Goal: Contribute content

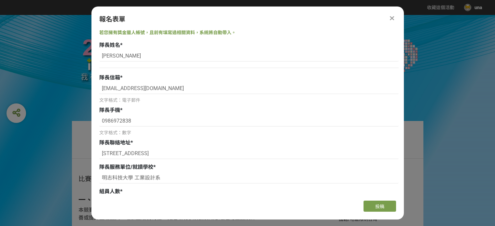
select select "2"
select select "否"
select select "獎金獵人網站"
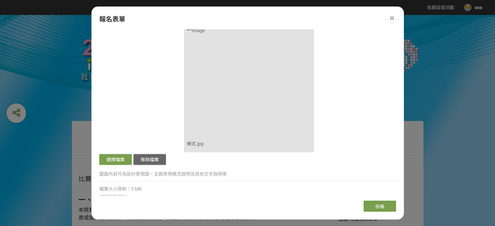
scroll to position [827, 0]
click at [114, 154] on button "選擇檔案" at bounding box center [115, 159] width 33 height 11
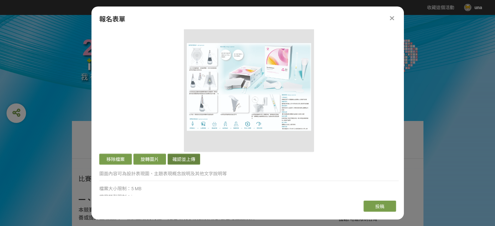
click at [186, 160] on button "確認並上傳" at bounding box center [184, 159] width 33 height 11
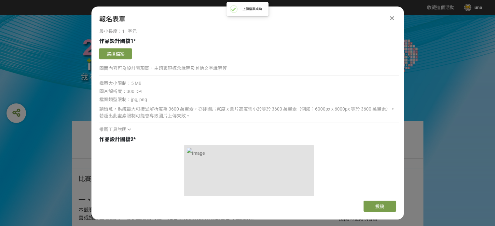
scroll to position [697, 0]
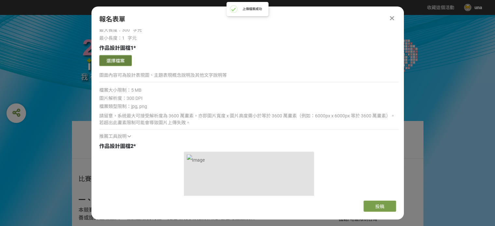
click at [117, 58] on button "選擇檔案" at bounding box center [115, 60] width 33 height 11
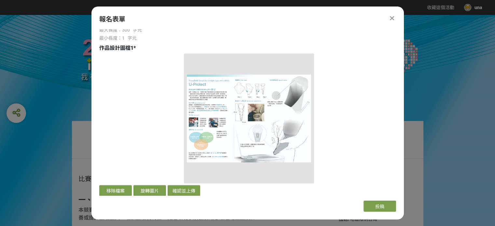
scroll to position [742, 0]
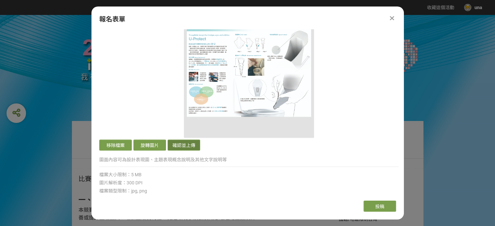
click at [181, 144] on button "確認並上傳" at bounding box center [184, 145] width 33 height 11
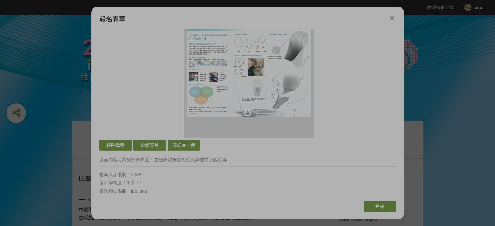
scroll to position [612, 0]
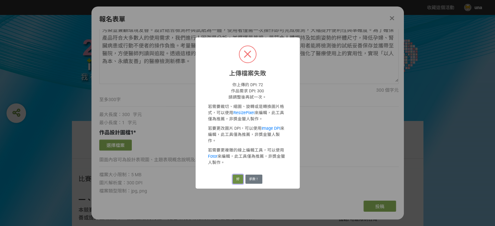
click at [237, 175] on button "好" at bounding box center [238, 179] width 10 height 9
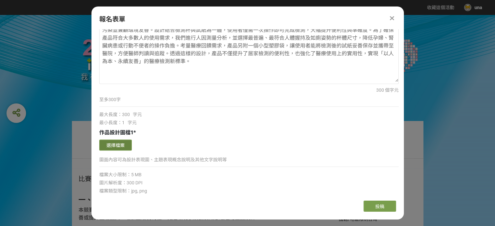
click at [115, 140] on button "選擇檔案" at bounding box center [115, 145] width 33 height 11
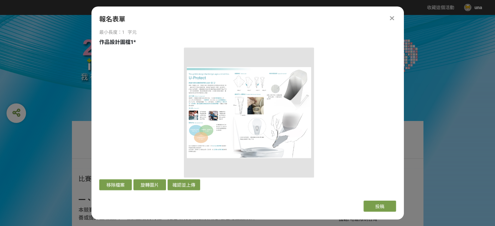
scroll to position [703, 0]
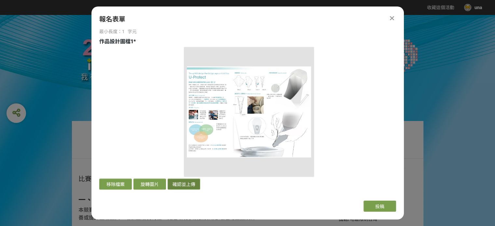
click at [186, 179] on button "確認並上傳" at bounding box center [184, 184] width 33 height 11
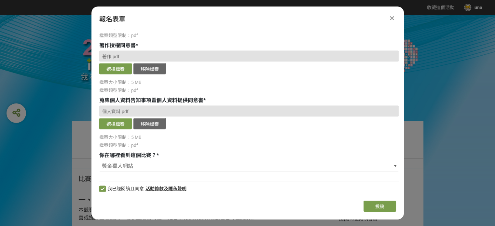
scroll to position [1418, 0]
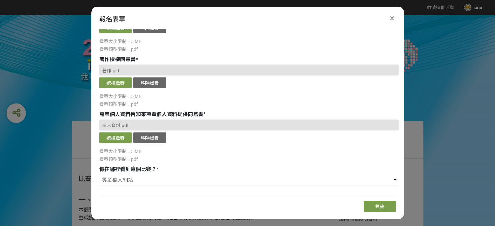
click at [134, 124] on div "個人資料.pdf" at bounding box center [249, 125] width 300 height 11
click at [131, 123] on div "個人資料.pdf" at bounding box center [249, 125] width 300 height 11
click at [119, 121] on div "個人資料.pdf" at bounding box center [249, 125] width 300 height 11
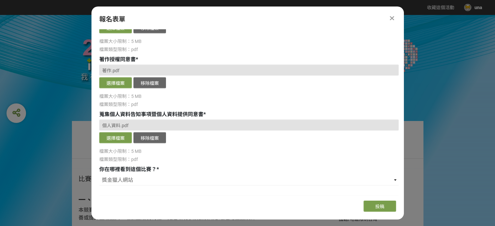
click at [150, 125] on div "個人資料.pdf" at bounding box center [249, 125] width 300 height 11
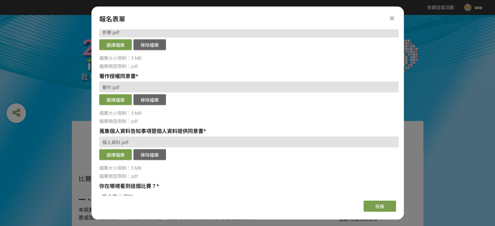
scroll to position [1433, 0]
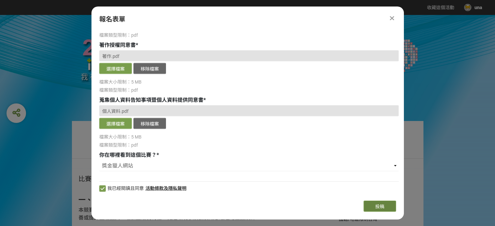
click at [376, 208] on span "投稿" at bounding box center [380, 206] width 9 height 5
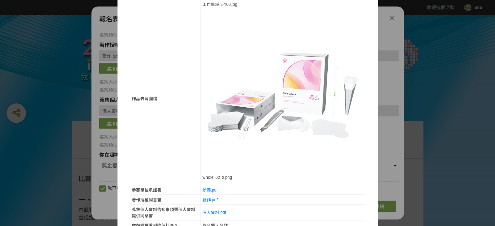
scroll to position [701, 0]
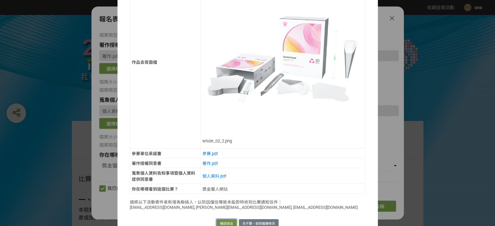
click at [220, 220] on button "確認送出" at bounding box center [227, 224] width 20 height 9
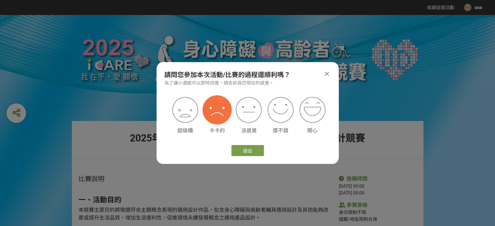
click at [218, 125] on div "卡卡的" at bounding box center [217, 116] width 26 height 38
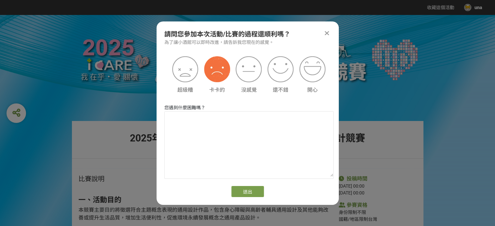
click at [327, 31] on icon at bounding box center [327, 33] width 4 height 7
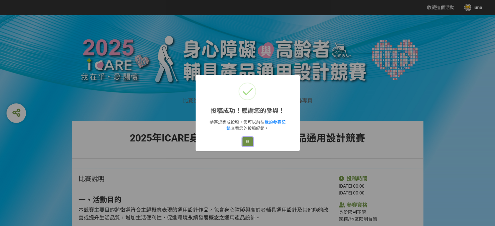
click at [252, 142] on button "好" at bounding box center [248, 141] width 10 height 9
